Goal: Task Accomplishment & Management: Manage account settings

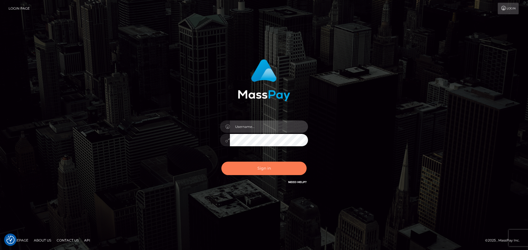
type input "vikki.jenkins"
click at [272, 167] on button "Sign in" at bounding box center [263, 168] width 85 height 13
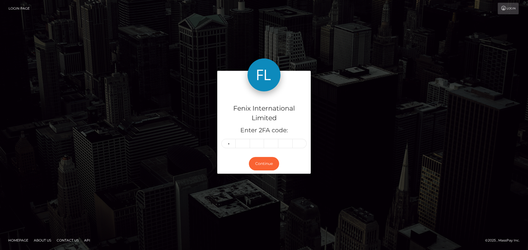
type input "3"
type input "8"
type input "7"
type input "4"
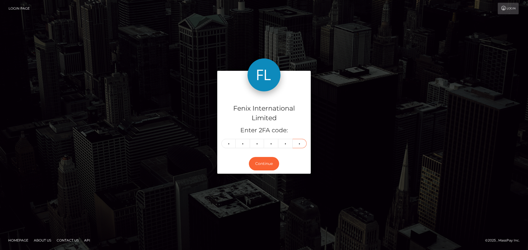
type input "6"
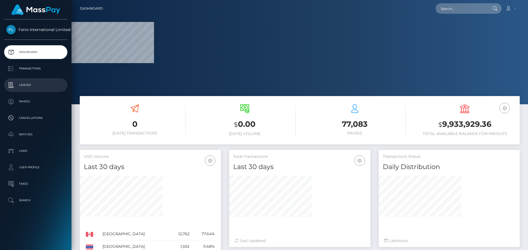
click at [29, 83] on p "Ledger" at bounding box center [35, 85] width 59 height 8
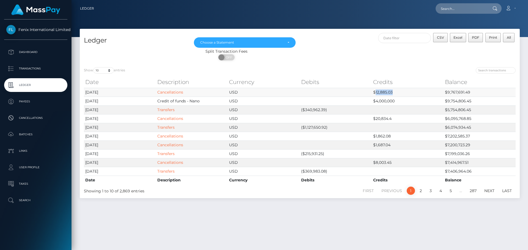
drag, startPoint x: 375, startPoint y: 92, endPoint x: 393, endPoint y: 92, distance: 17.6
click at [393, 92] on td "$12,885.03" at bounding box center [408, 92] width 72 height 9
copy td "12,885.03"
click at [448, 92] on td "$9,767,691.49" at bounding box center [479, 92] width 72 height 9
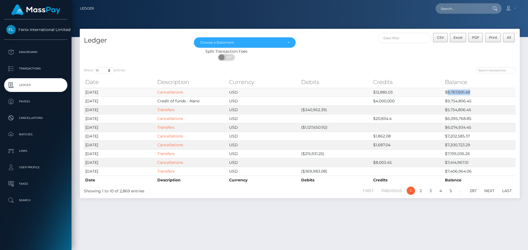
copy td "9,767,691.49"
click at [381, 102] on td "$4,000,000" at bounding box center [408, 101] width 72 height 9
copy td "4,000,000"
click at [462, 101] on td "$9,754,806.45" at bounding box center [479, 101] width 72 height 9
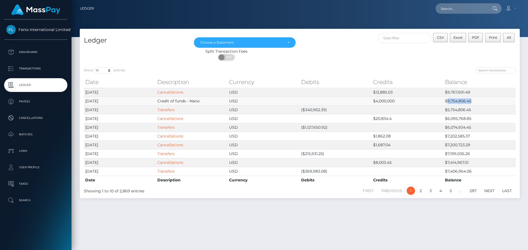
click at [462, 101] on td "$9,754,806.45" at bounding box center [479, 101] width 72 height 9
copy td "9,754,806.45"
click at [316, 111] on td "($340,962.39)" at bounding box center [336, 110] width 72 height 9
copy td "340,962.39"
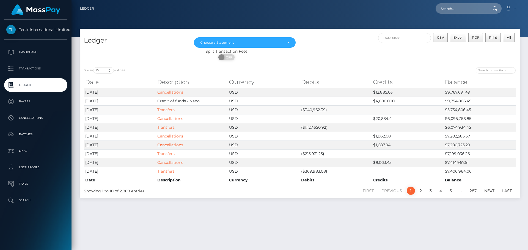
click at [456, 110] on td "$5,754,806.45" at bounding box center [479, 110] width 72 height 9
copy td "5,754,806.45"
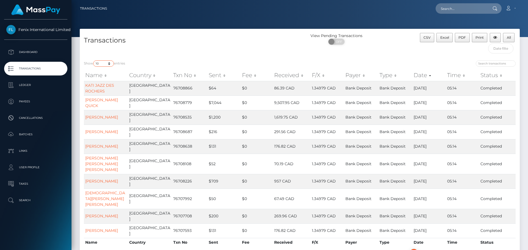
click at [109, 63] on select "10 25 50 100 250 500 1,000 3,500" at bounding box center [103, 63] width 21 height 6
select select "3500"
click at [94, 60] on select "10 25 50 100 250 500 1,000 3,500" at bounding box center [103, 63] width 21 height 6
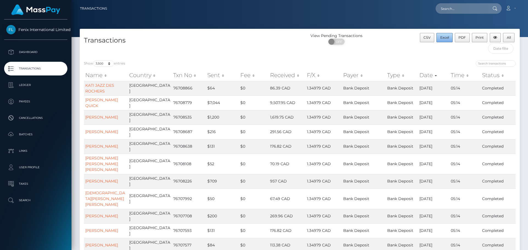
click at [445, 38] on span "Excel" at bounding box center [444, 37] width 9 height 4
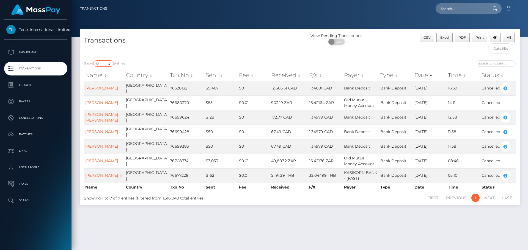
click at [107, 62] on select "10 25 50 100 250 500 1,000 3,500" at bounding box center [103, 63] width 21 height 6
select select "3500"
click at [94, 60] on select "10 25 50 100 250 500 1,000 3,500" at bounding box center [103, 63] width 21 height 6
click at [446, 37] on span "Excel" at bounding box center [444, 37] width 9 height 4
